Goal: Ask a question

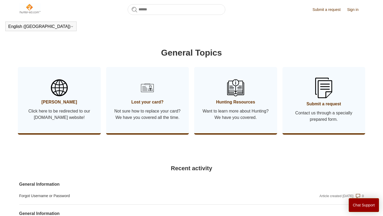
scroll to position [248, 0]
click at [328, 108] on link "Submit a request Contact us through a specially prepared form." at bounding box center [323, 100] width 83 height 66
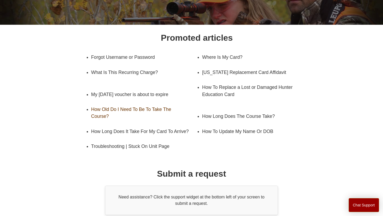
scroll to position [59, 0]
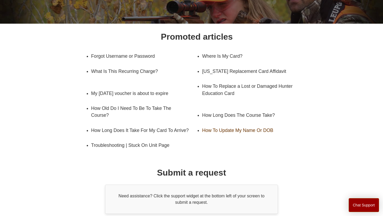
click at [213, 130] on link "How To Update My Name Or DOB" at bounding box center [251, 130] width 98 height 15
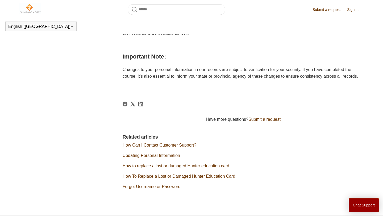
scroll to position [233, 0]
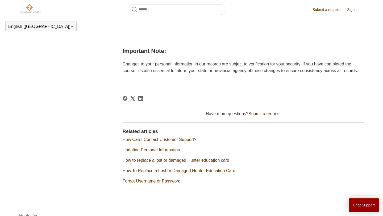
click at [275, 116] on link "Submit a request" at bounding box center [264, 113] width 32 height 5
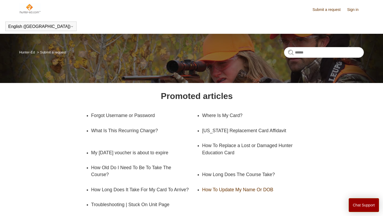
click at [221, 188] on link "How To Update My Name Or DOB" at bounding box center [251, 189] width 98 height 15
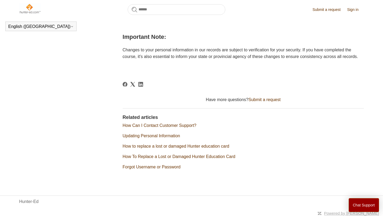
scroll to position [255, 0]
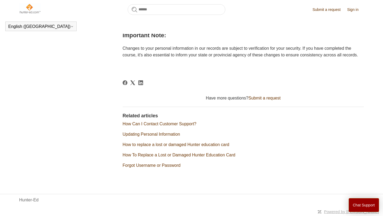
click at [156, 124] on link "How Can I Contact Customer Support?" at bounding box center [159, 123] width 74 height 5
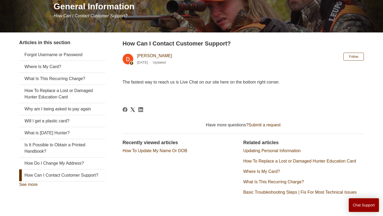
scroll to position [97, 0]
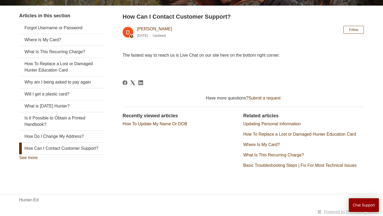
click at [157, 125] on link "How To Update My Name Or DOB" at bounding box center [154, 123] width 65 height 5
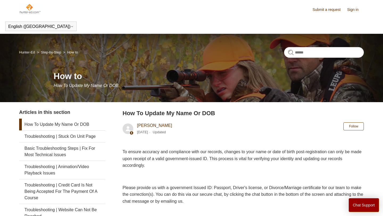
click at [320, 9] on link "Submit a request" at bounding box center [328, 10] width 33 height 6
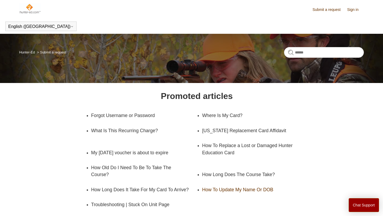
click at [222, 190] on link "How To Update My Name Or DOB" at bounding box center [251, 189] width 98 height 15
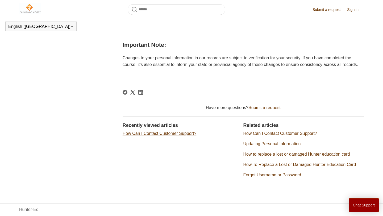
scroll to position [240, 0]
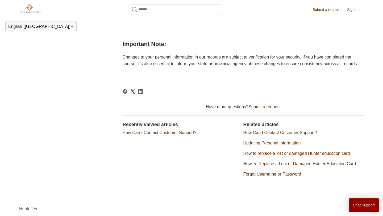
click at [164, 135] on link "How Can I Contact Customer Support?" at bounding box center [159, 132] width 74 height 5
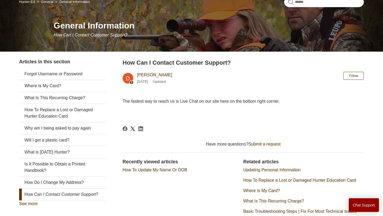
scroll to position [97, 0]
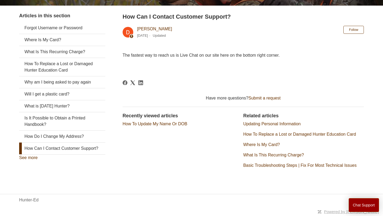
click at [74, 147] on link "How Can I Contact Customer Support?" at bounding box center [62, 148] width 86 height 12
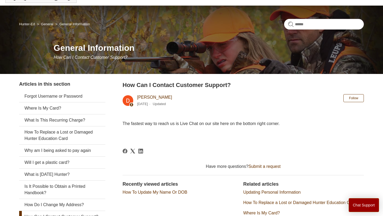
scroll to position [30, 0]
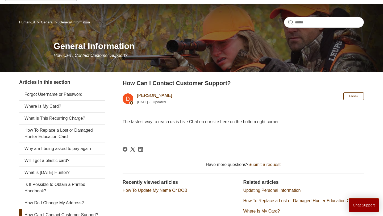
click at [248, 165] on div "Have more questions? Submit a request" at bounding box center [242, 164] width 241 height 6
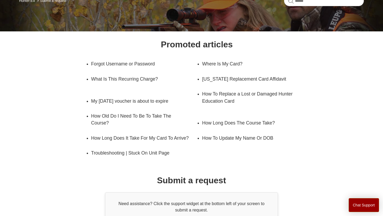
scroll to position [95, 0]
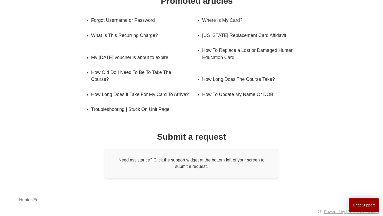
click at [180, 158] on div "Need assistance? Click the support widget at the bottom left of your screen to …" at bounding box center [191, 163] width 173 height 29
click at [170, 136] on h1 "Submit a request" at bounding box center [191, 136] width 69 height 13
click at [137, 162] on div "Need assistance? Click the support widget at the bottom left of your screen to …" at bounding box center [191, 163] width 173 height 29
click at [186, 165] on div "Need assistance? Click the support widget at the bottom left of your screen to …" at bounding box center [191, 163] width 173 height 29
click at [364, 201] on button "Chat Support" at bounding box center [363, 205] width 31 height 14
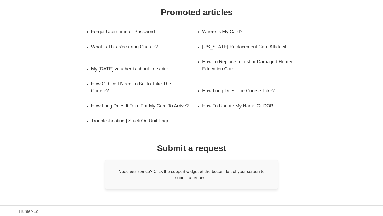
scroll to position [81, 0]
